Goal: Find specific page/section: Find specific page/section

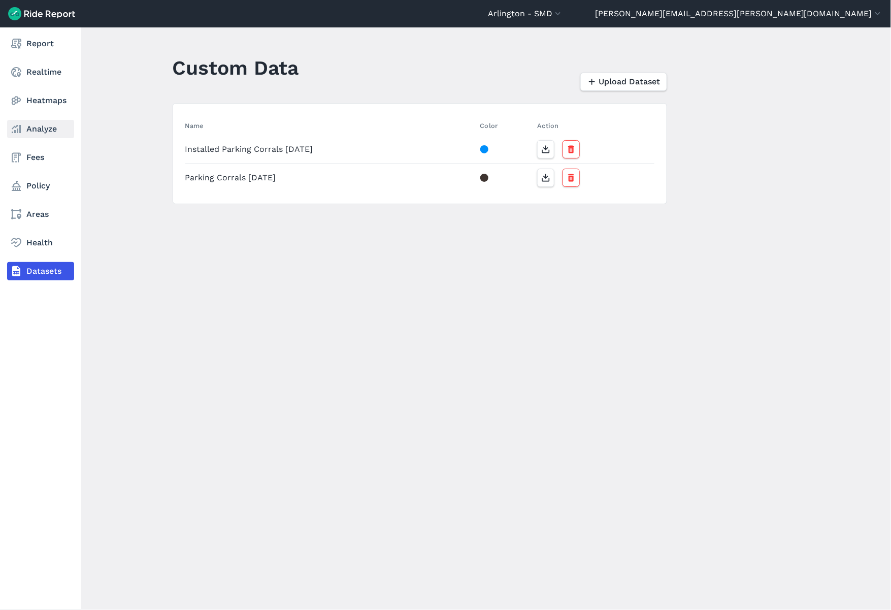
click at [26, 135] on link "Analyze" at bounding box center [40, 129] width 67 height 18
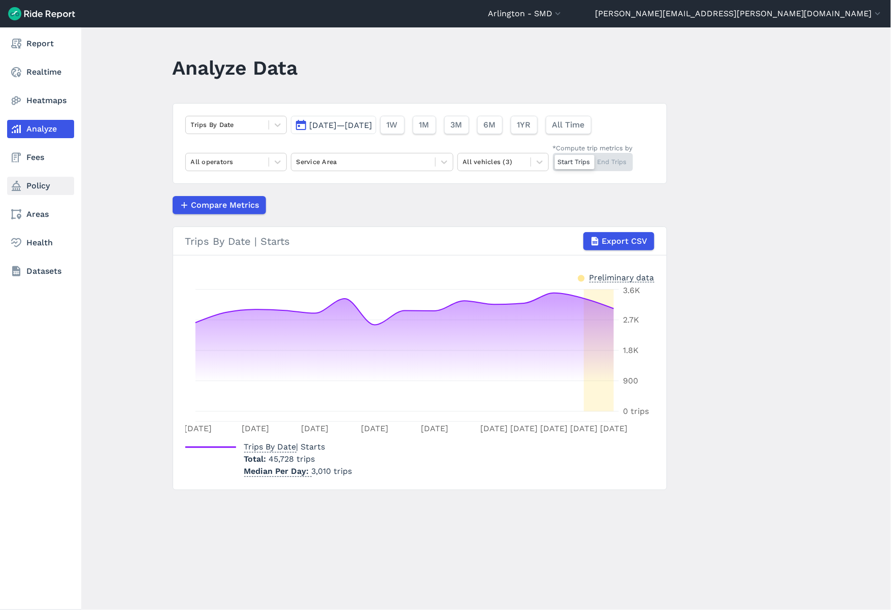
click at [34, 178] on link "Policy" at bounding box center [40, 186] width 67 height 18
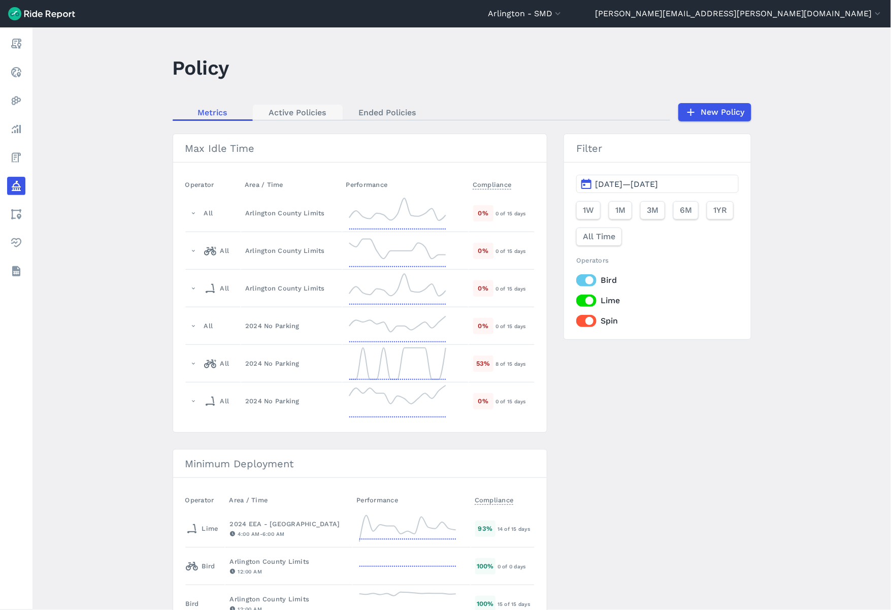
click at [300, 114] on link "Active Policies" at bounding box center [298, 112] width 90 height 15
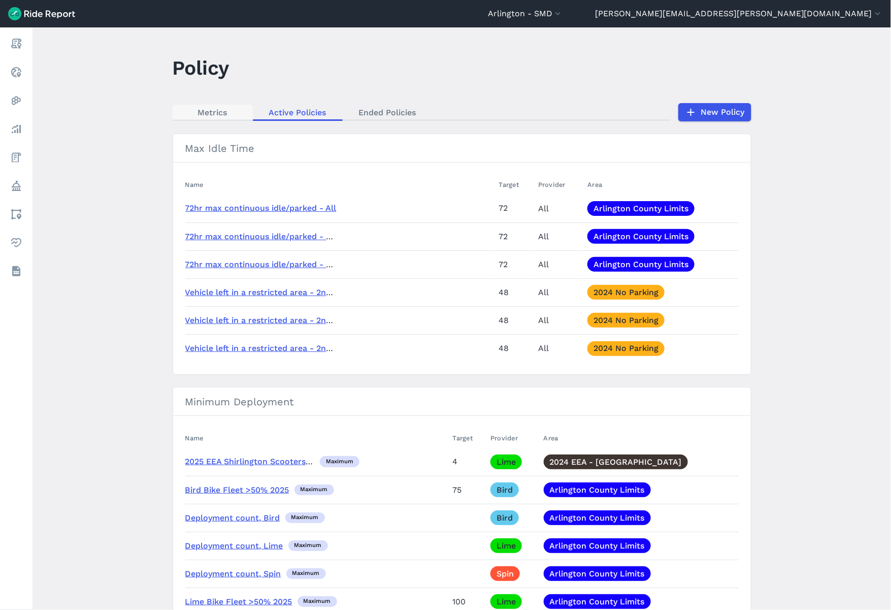
click at [221, 114] on link "Metrics" at bounding box center [213, 112] width 80 height 15
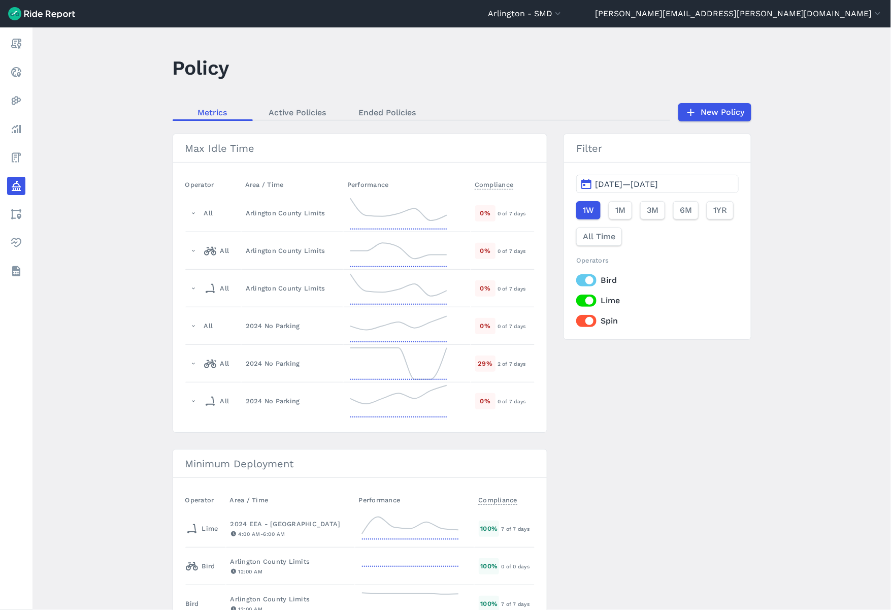
click at [605, 183] on span "[DATE]—[DATE]" at bounding box center [626, 184] width 63 height 10
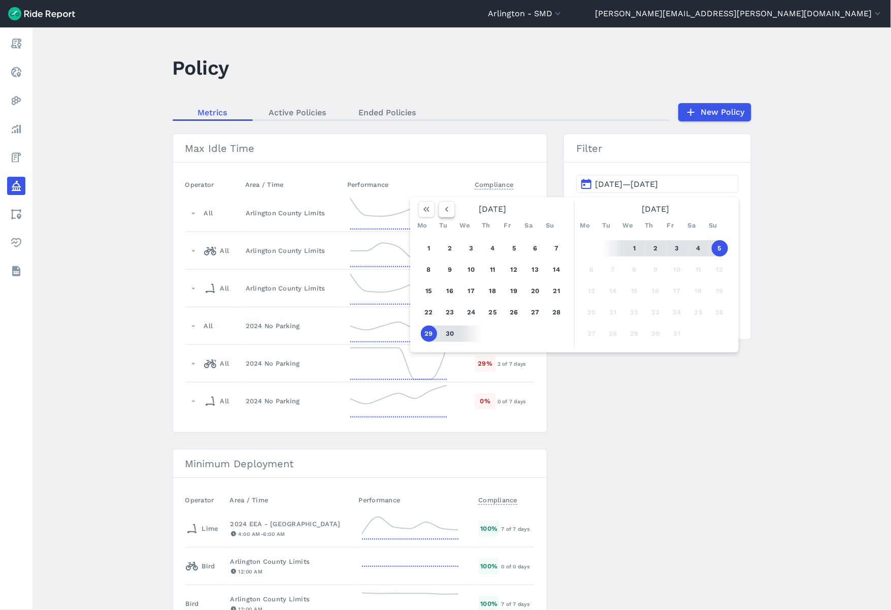
click at [439, 211] on button "button" at bounding box center [447, 209] width 16 height 16
click at [442, 211] on icon "button" at bounding box center [447, 209] width 10 height 10
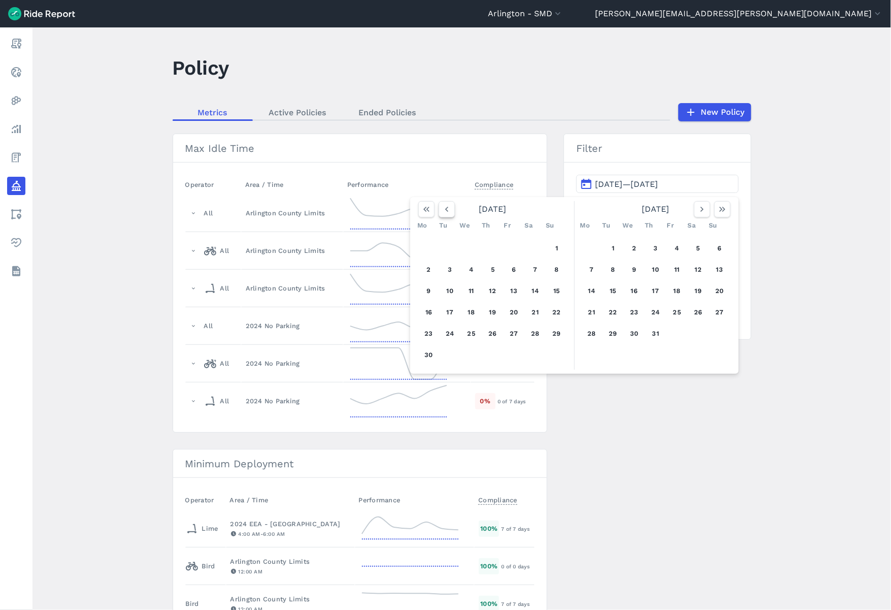
click at [442, 211] on icon "button" at bounding box center [447, 209] width 10 height 10
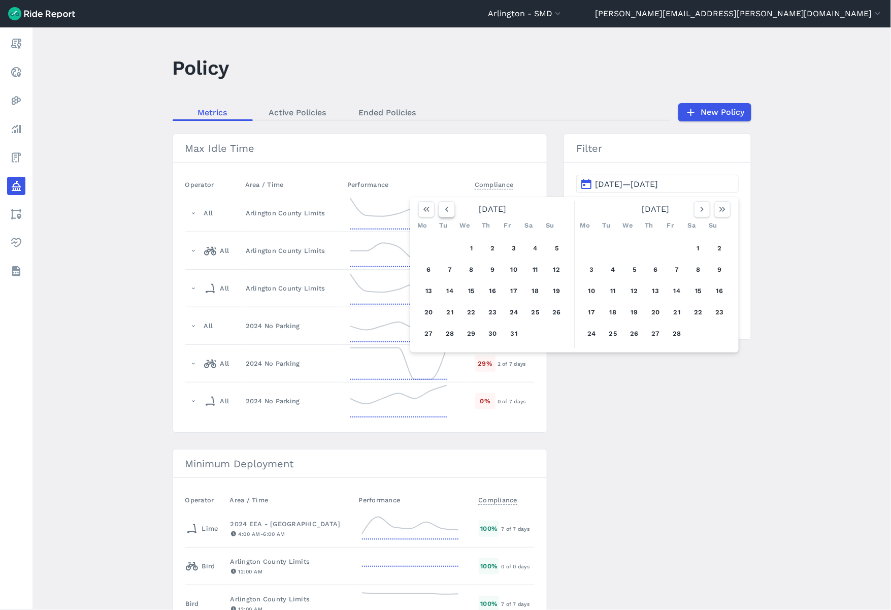
click at [442, 211] on icon "button" at bounding box center [447, 209] width 10 height 10
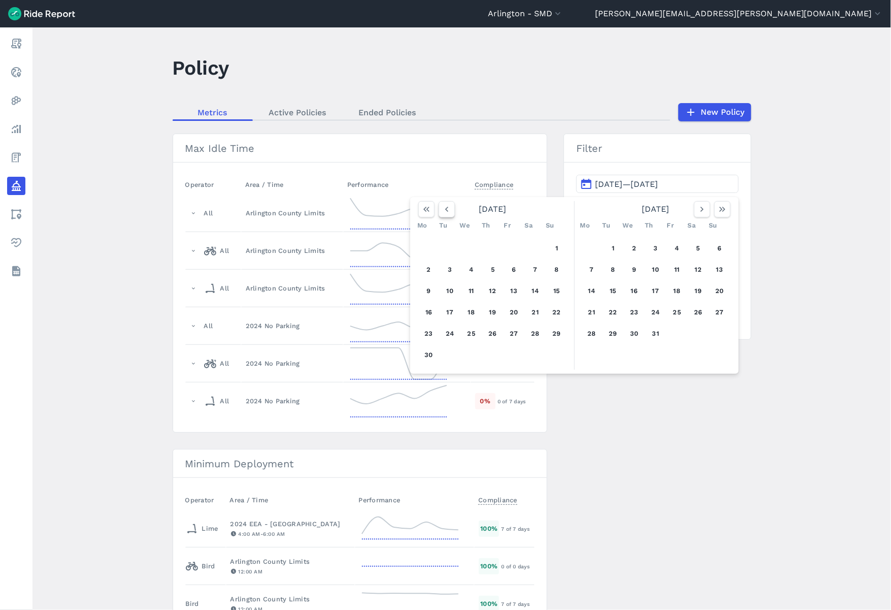
click at [442, 211] on icon "button" at bounding box center [447, 209] width 10 height 10
click at [442, 212] on icon "button" at bounding box center [447, 209] width 10 height 10
click at [442, 211] on icon "button" at bounding box center [447, 209] width 10 height 10
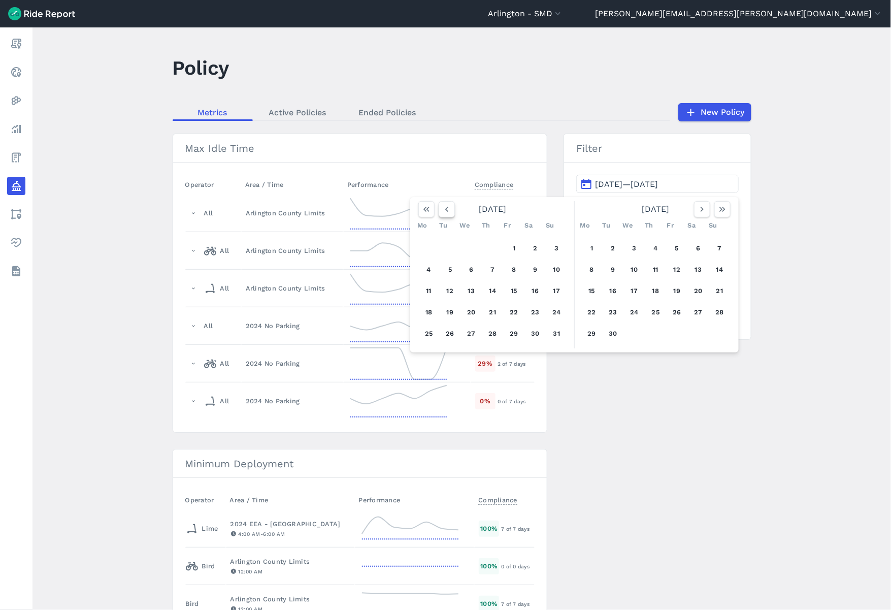
click at [442, 211] on icon "button" at bounding box center [447, 209] width 10 height 10
click at [431, 242] on button "1" at bounding box center [429, 248] width 16 height 16
click at [710, 205] on div at bounding box center [712, 209] width 37 height 16
click at [699, 205] on icon "button" at bounding box center [702, 209] width 10 height 10
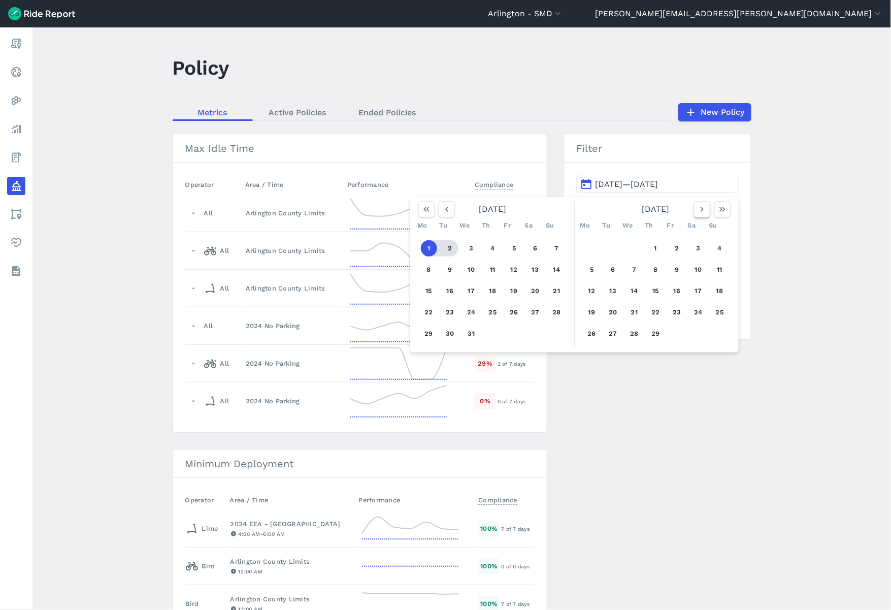
click at [699, 207] on icon "button" at bounding box center [702, 209] width 10 height 10
click at [699, 208] on icon "button" at bounding box center [702, 209] width 10 height 10
click at [699, 209] on icon "button" at bounding box center [702, 209] width 10 height 10
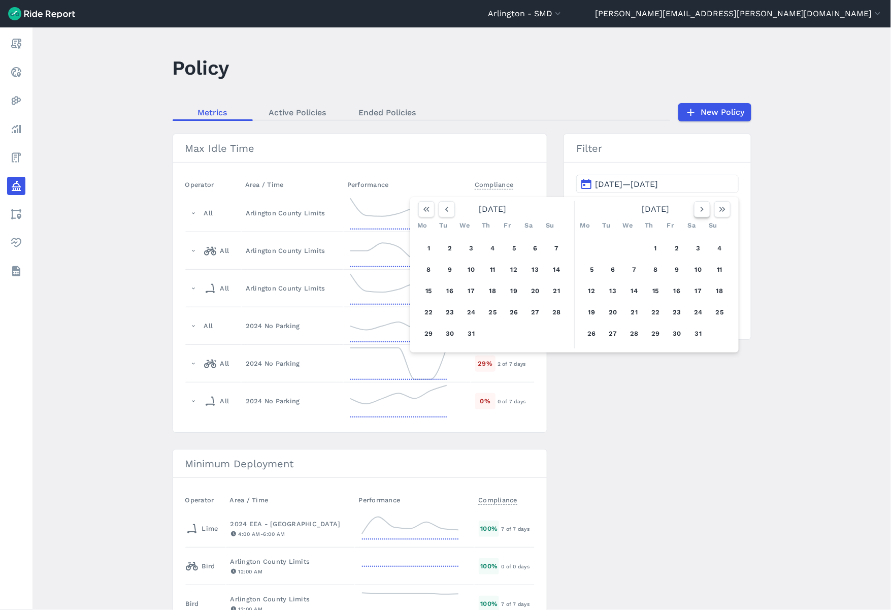
click at [699, 209] on icon "button" at bounding box center [702, 209] width 10 height 10
click at [700, 212] on icon "button" at bounding box center [702, 209] width 10 height 10
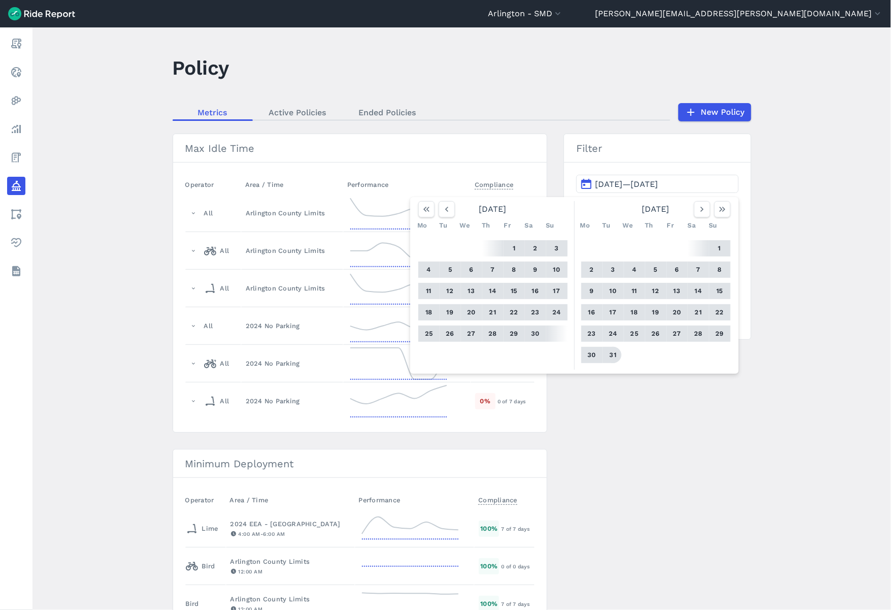
click at [612, 351] on button "31" at bounding box center [613, 355] width 16 height 16
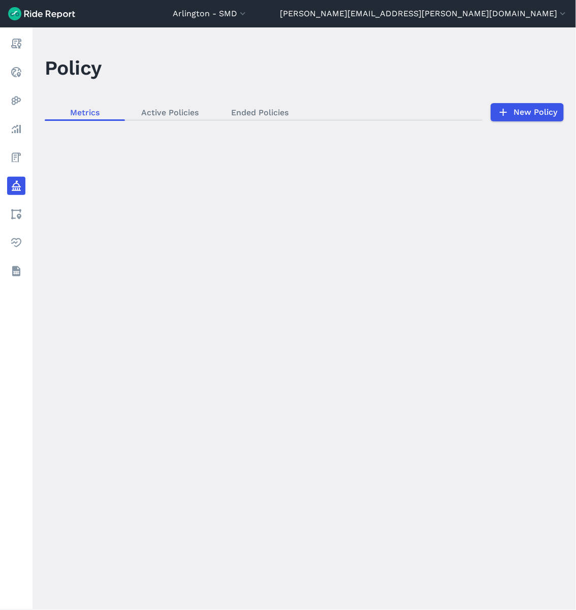
click at [505, 434] on div "loading" at bounding box center [304, 318] width 543 height 582
